Goal: Use online tool/utility: Utilize a website feature to perform a specific function

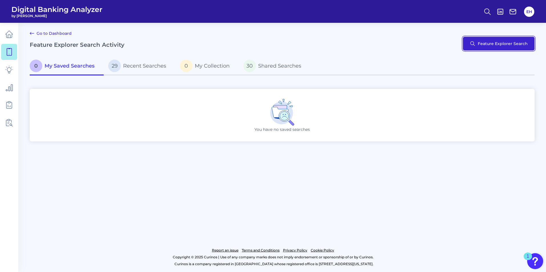
click at [479, 39] on button "Feature Explorer Search" at bounding box center [499, 44] width 72 height 14
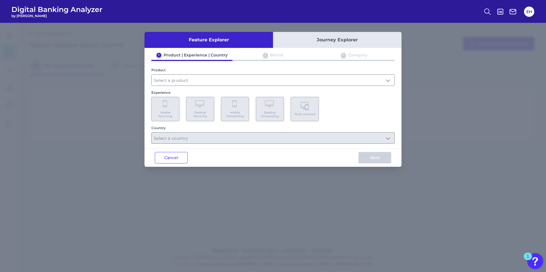
click at [278, 87] on div "1 Product | Experience | Country 2 Brand 3 Category Product Experience Mobile S…" at bounding box center [273, 98] width 257 height 91
click at [222, 85] on input "text" at bounding box center [273, 80] width 243 height 11
drag, startPoint x: 203, startPoint y: 84, endPoint x: 197, endPoint y: 91, distance: 9.1
click at [201, 85] on input "text" at bounding box center [273, 80] width 243 height 11
click at [192, 79] on input "text" at bounding box center [273, 80] width 243 height 11
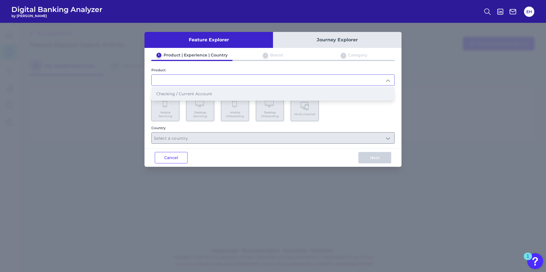
click at [190, 93] on span "Checking / Current Account" at bounding box center [184, 93] width 56 height 5
type input "Checking / Current Account"
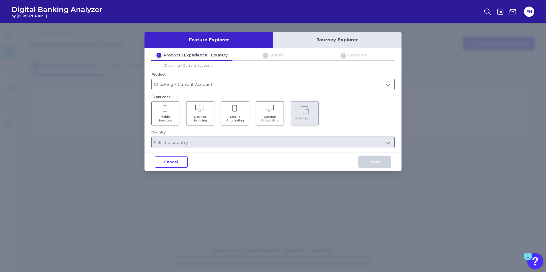
click at [238, 117] on span "Mobile Onboarding" at bounding box center [235, 118] width 22 height 7
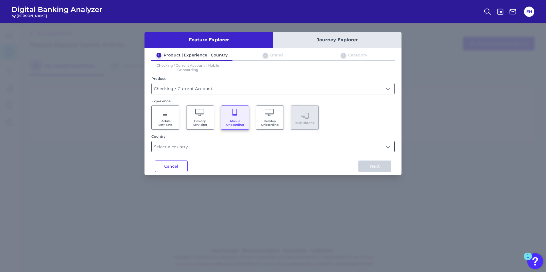
click at [258, 146] on input "text" at bounding box center [273, 146] width 243 height 11
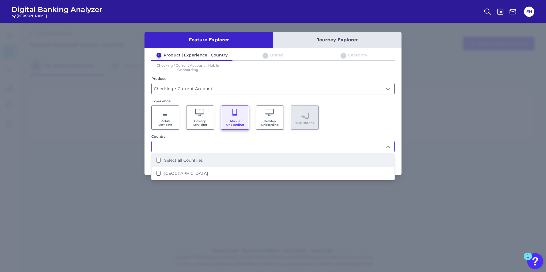
click at [195, 159] on label "Select all Countries" at bounding box center [183, 160] width 39 height 5
type input "Select all Countries"
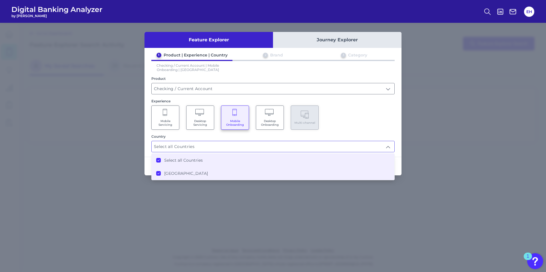
click at [373, 118] on div "Mobile Servicing Desktop Servicing Mobile Onboarding Desktop Onboarding Multi-c…" at bounding box center [272, 118] width 243 height 24
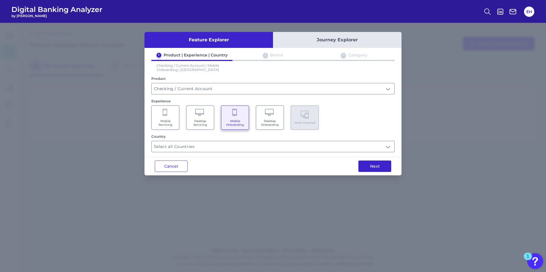
click at [373, 168] on button "Next" at bounding box center [374, 166] width 33 height 11
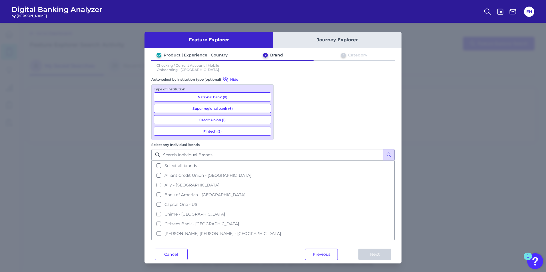
click at [205, 95] on button "National bank (8)" at bounding box center [212, 97] width 117 height 9
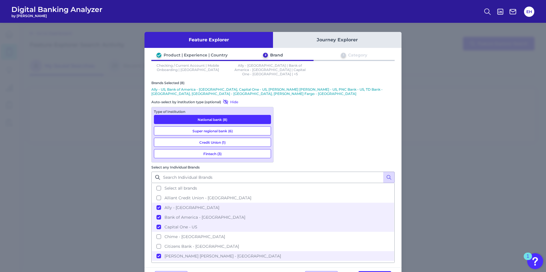
click at [207, 127] on button "Super regional bank (6)" at bounding box center [212, 131] width 117 height 9
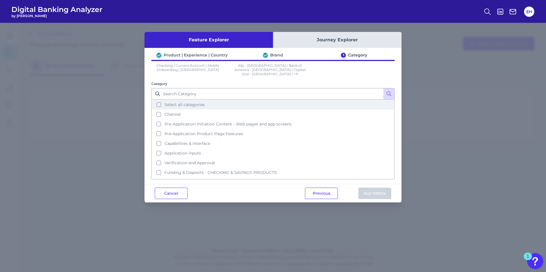
click at [169, 102] on span "Select all categories" at bounding box center [185, 104] width 40 height 5
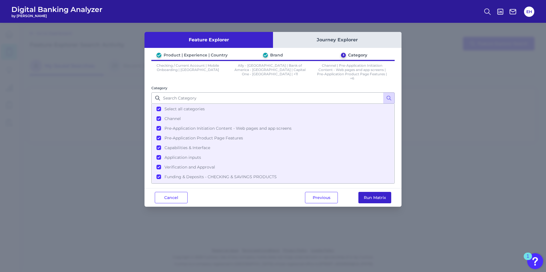
click at [374, 195] on button "Run Matrix" at bounding box center [374, 197] width 33 height 11
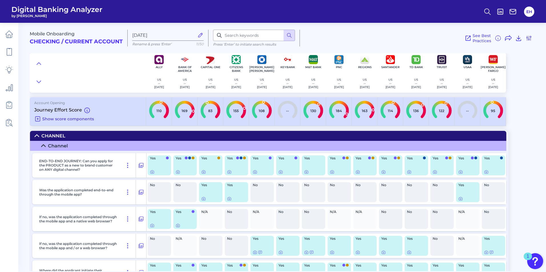
click at [35, 120] on icon at bounding box center [37, 119] width 7 height 7
